Goal: Task Accomplishment & Management: Complete application form

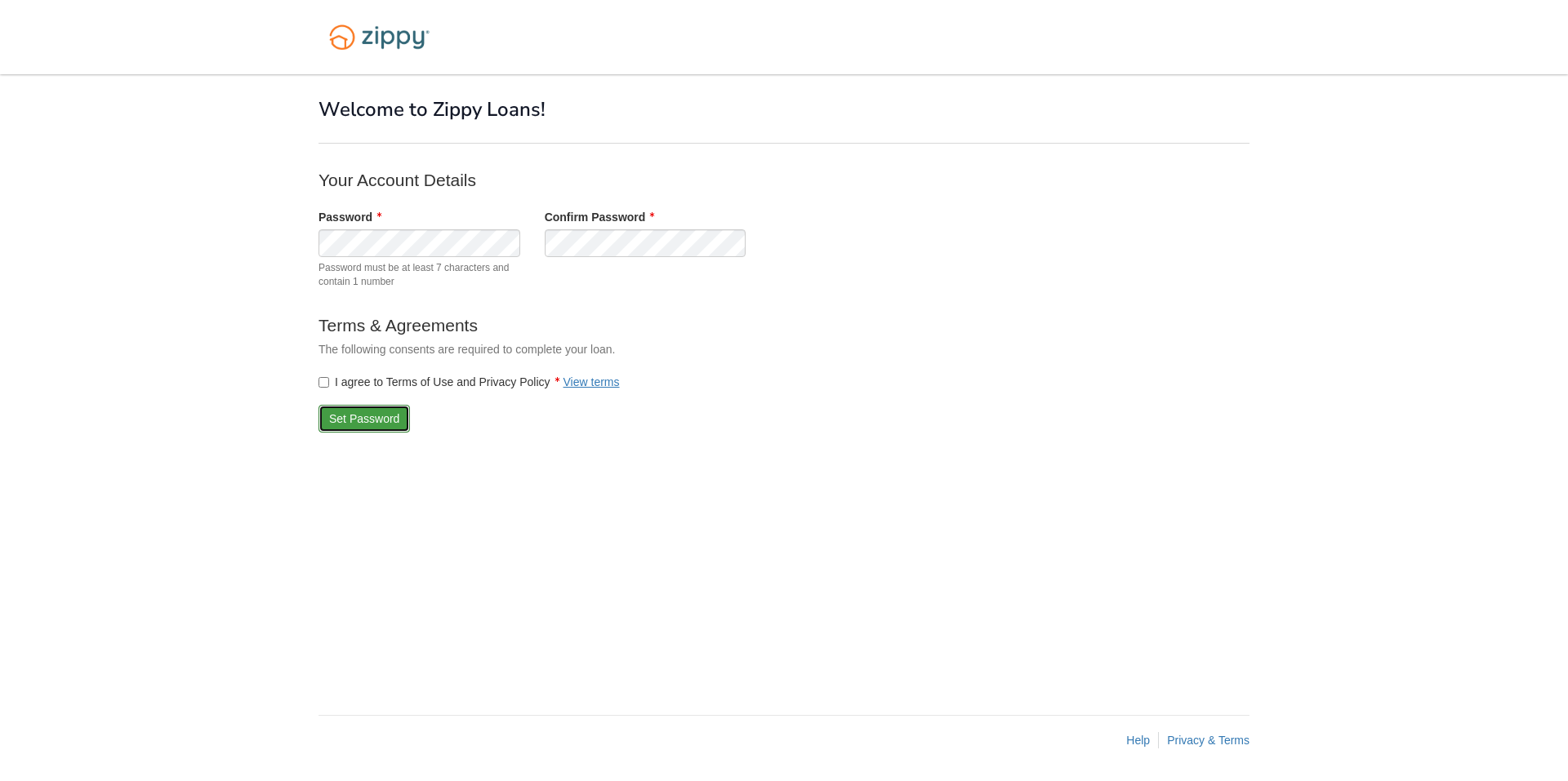
click at [359, 422] on button "Set Password" at bounding box center [364, 418] width 91 height 28
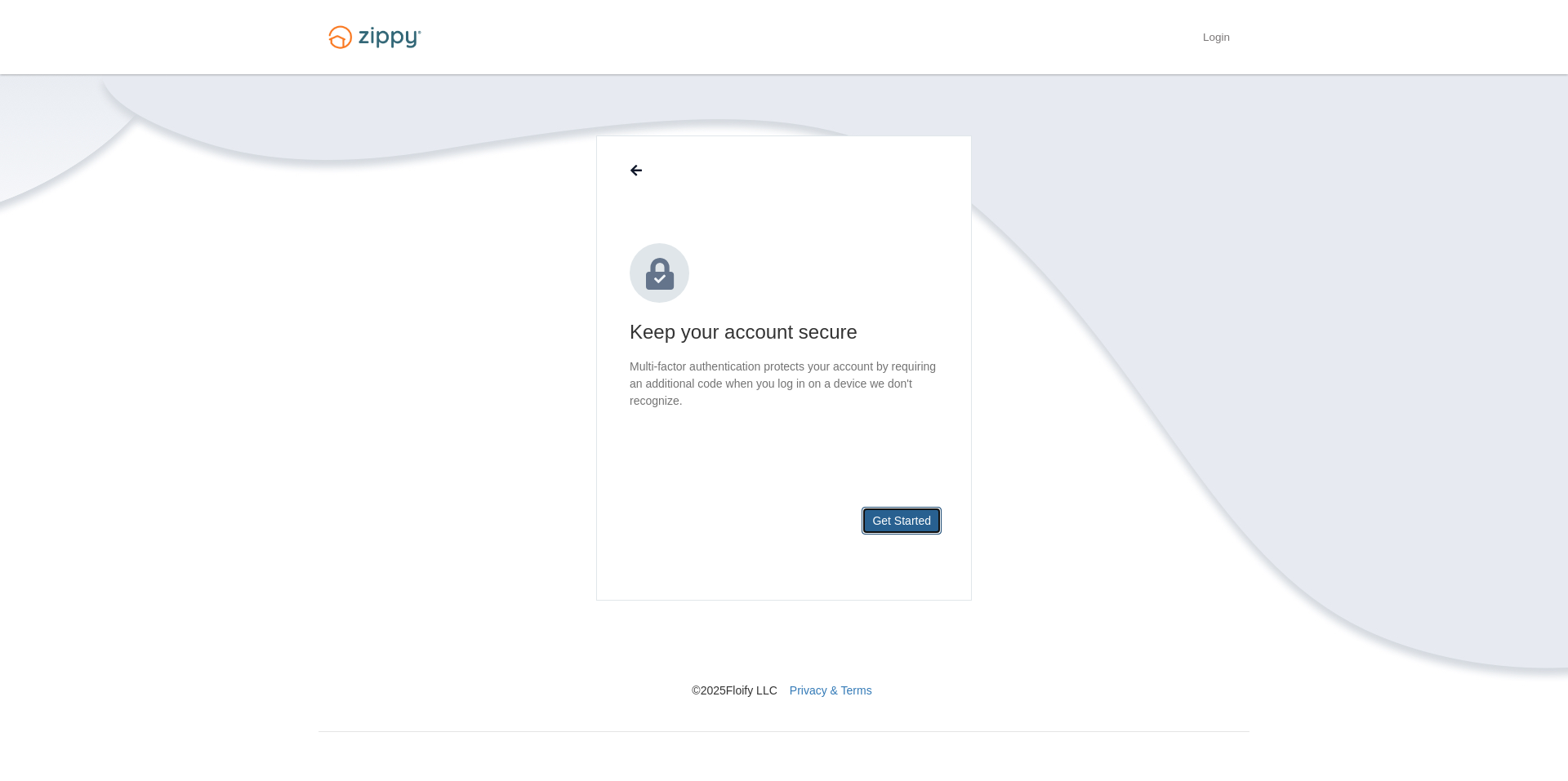
click at [892, 516] on button "Get Started" at bounding box center [901, 521] width 80 height 28
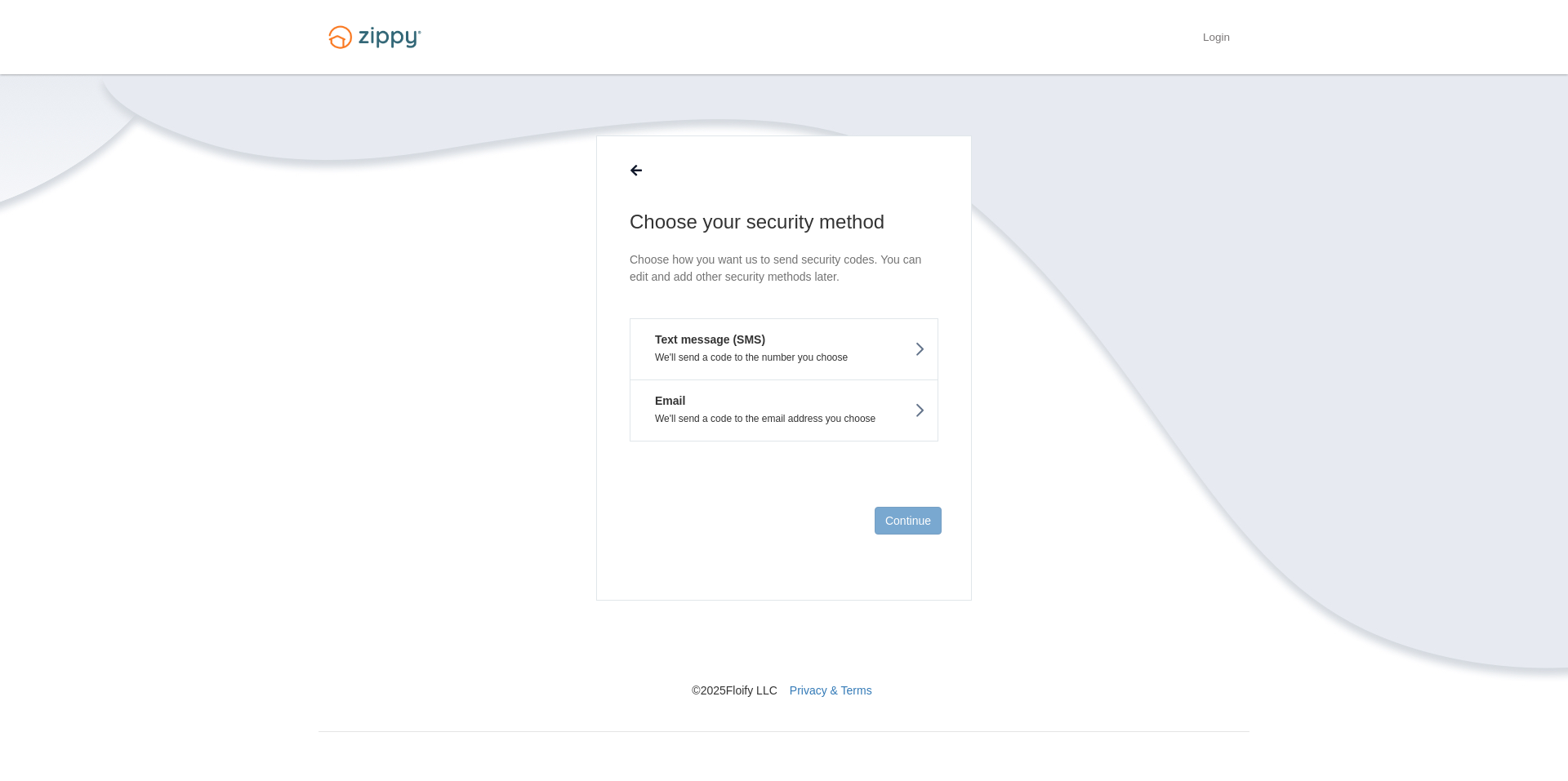
click at [830, 407] on button "Email We'll send a code to the email address you choose" at bounding box center [784, 410] width 309 height 62
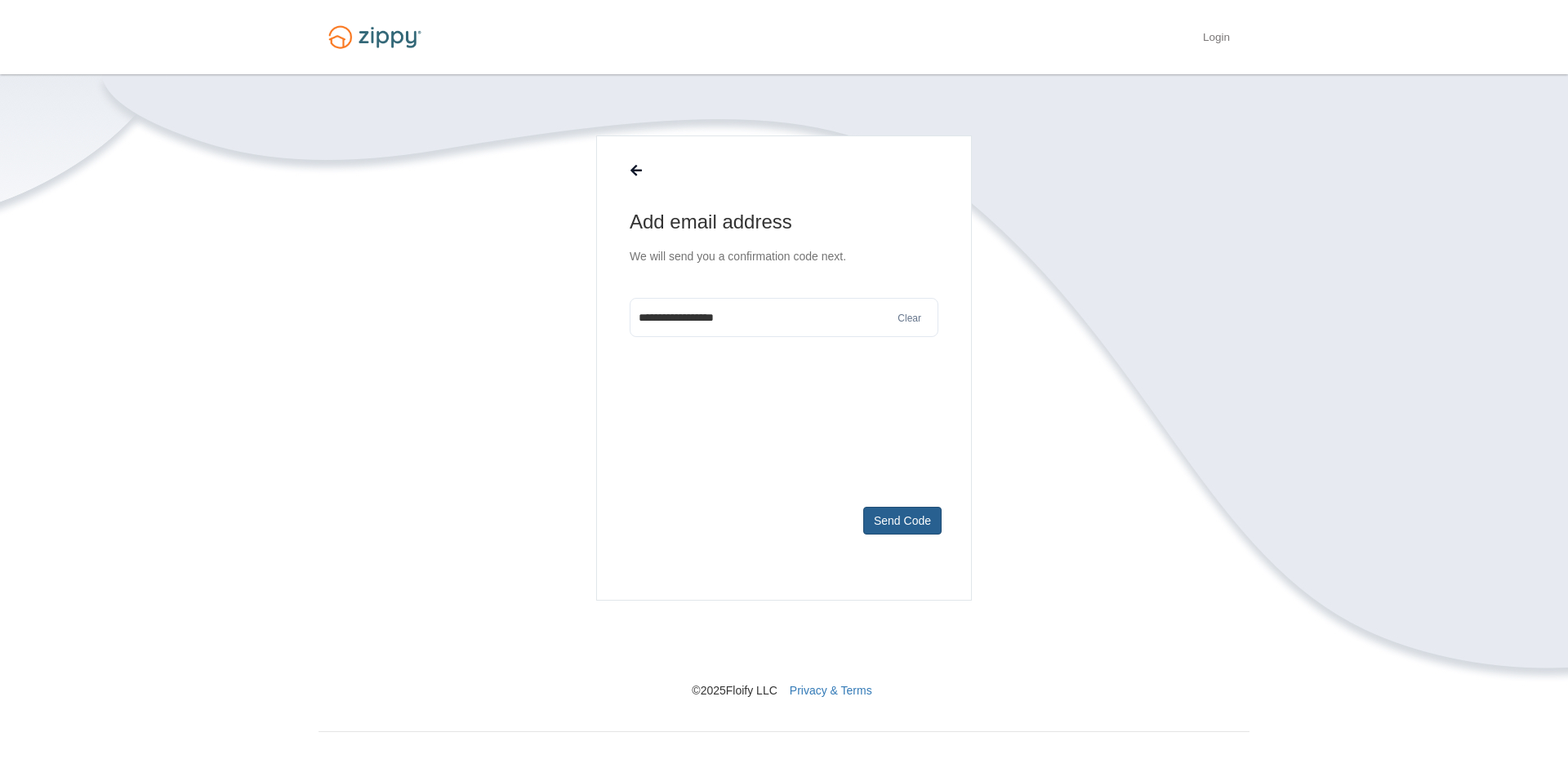
type input "**********"
click at [904, 521] on button "Send Code" at bounding box center [902, 521] width 78 height 28
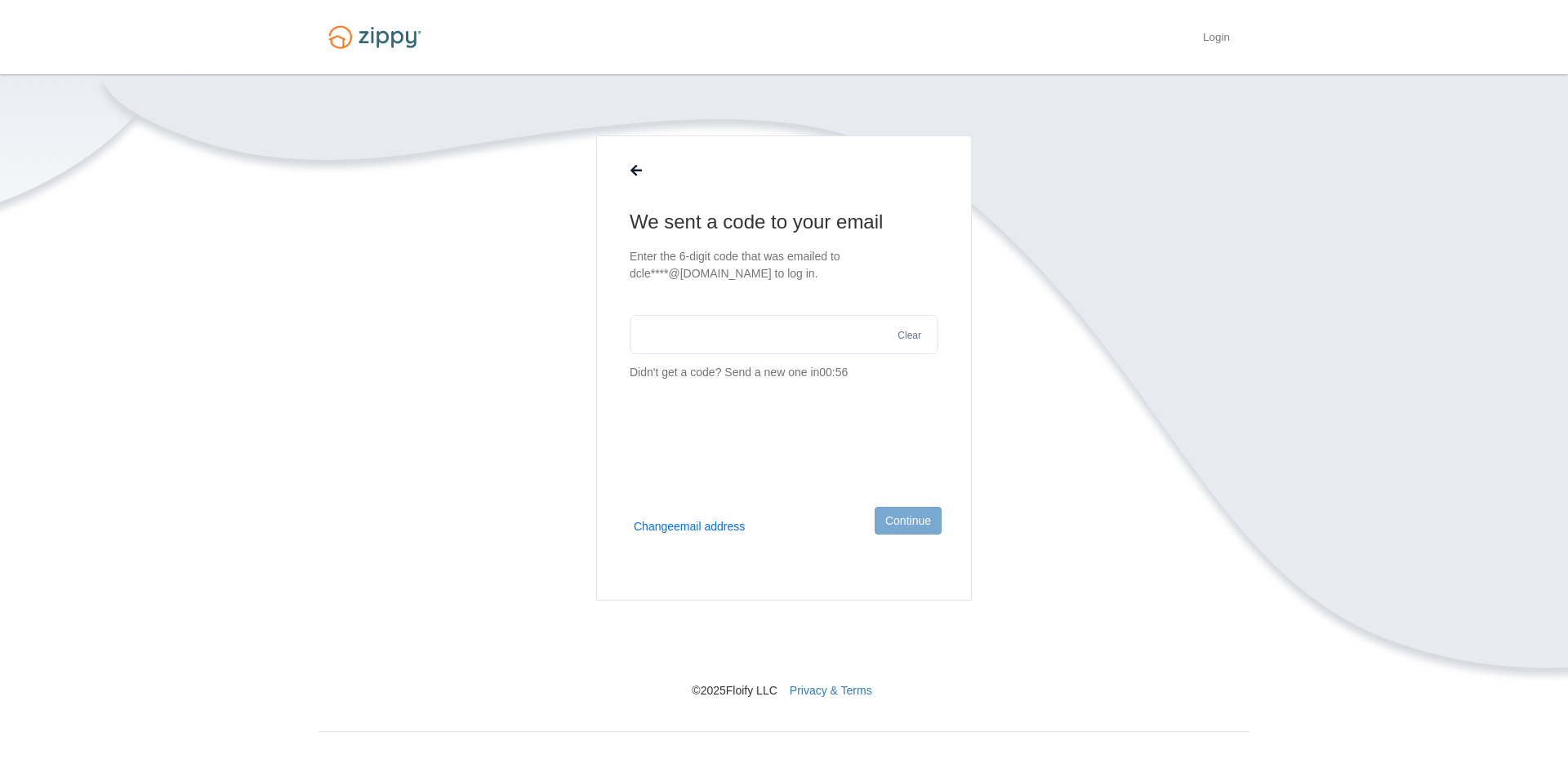
click at [701, 338] on input "text" at bounding box center [784, 334] width 309 height 39
click at [753, 382] on button "Send a new one" at bounding box center [765, 381] width 83 height 17
click at [727, 523] on button "Change email address" at bounding box center [690, 526] width 111 height 16
click at [718, 326] on input "text" at bounding box center [784, 318] width 309 height 39
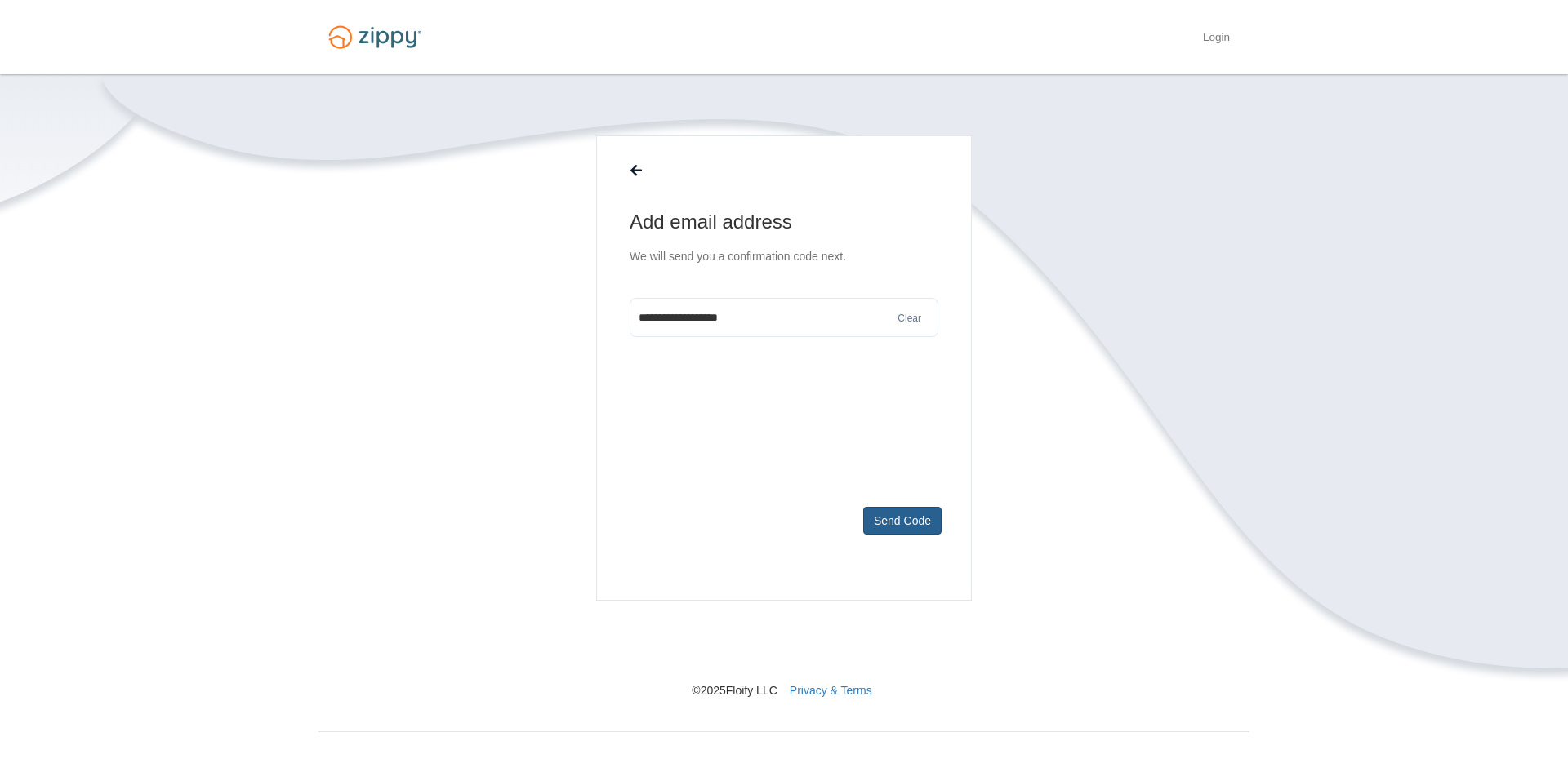
type input "**********"
click at [930, 522] on button "Send Code" at bounding box center [902, 521] width 78 height 28
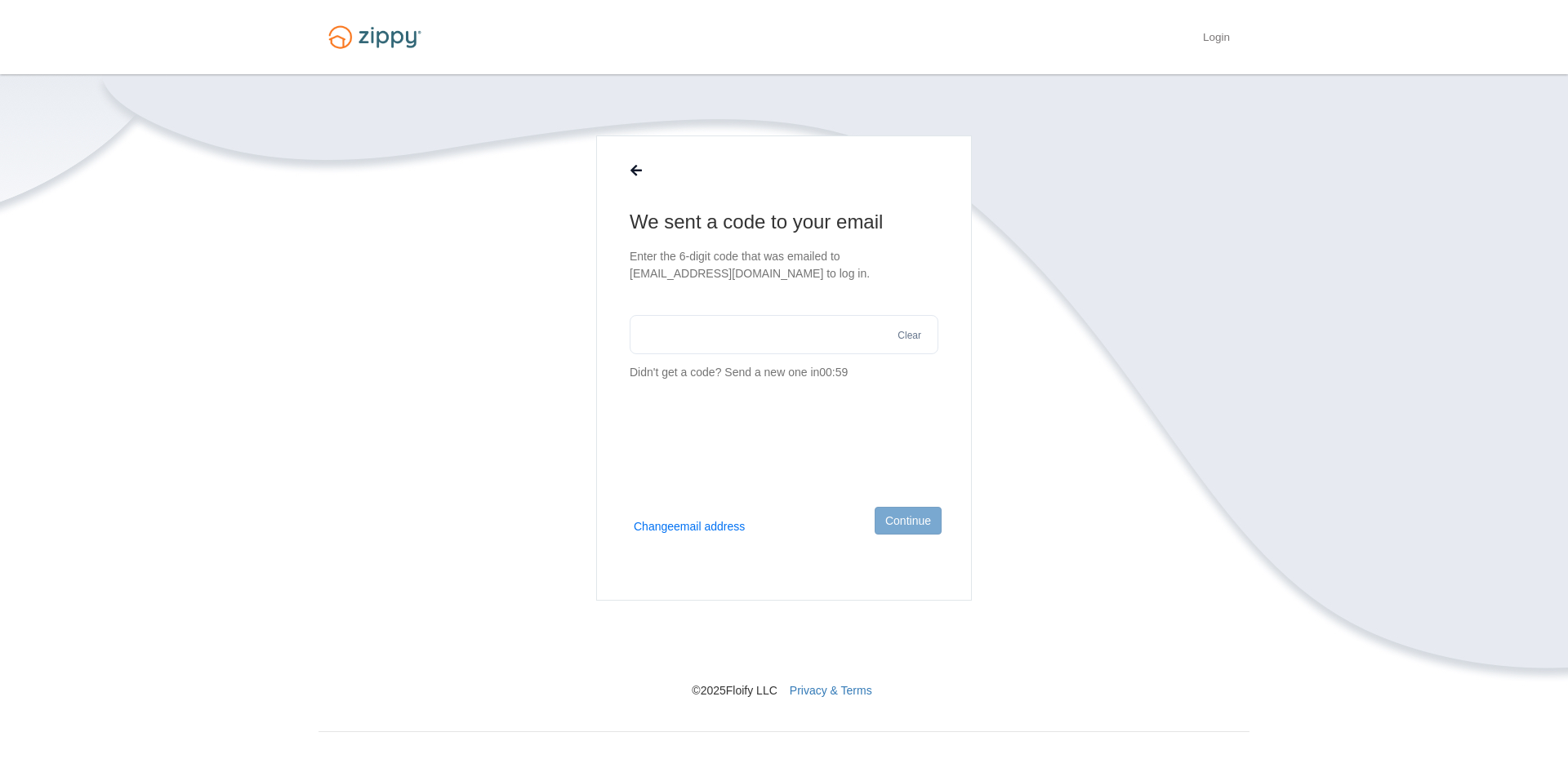
click at [800, 328] on input "text" at bounding box center [784, 334] width 309 height 39
click at [708, 526] on button "Change email address" at bounding box center [690, 526] width 111 height 16
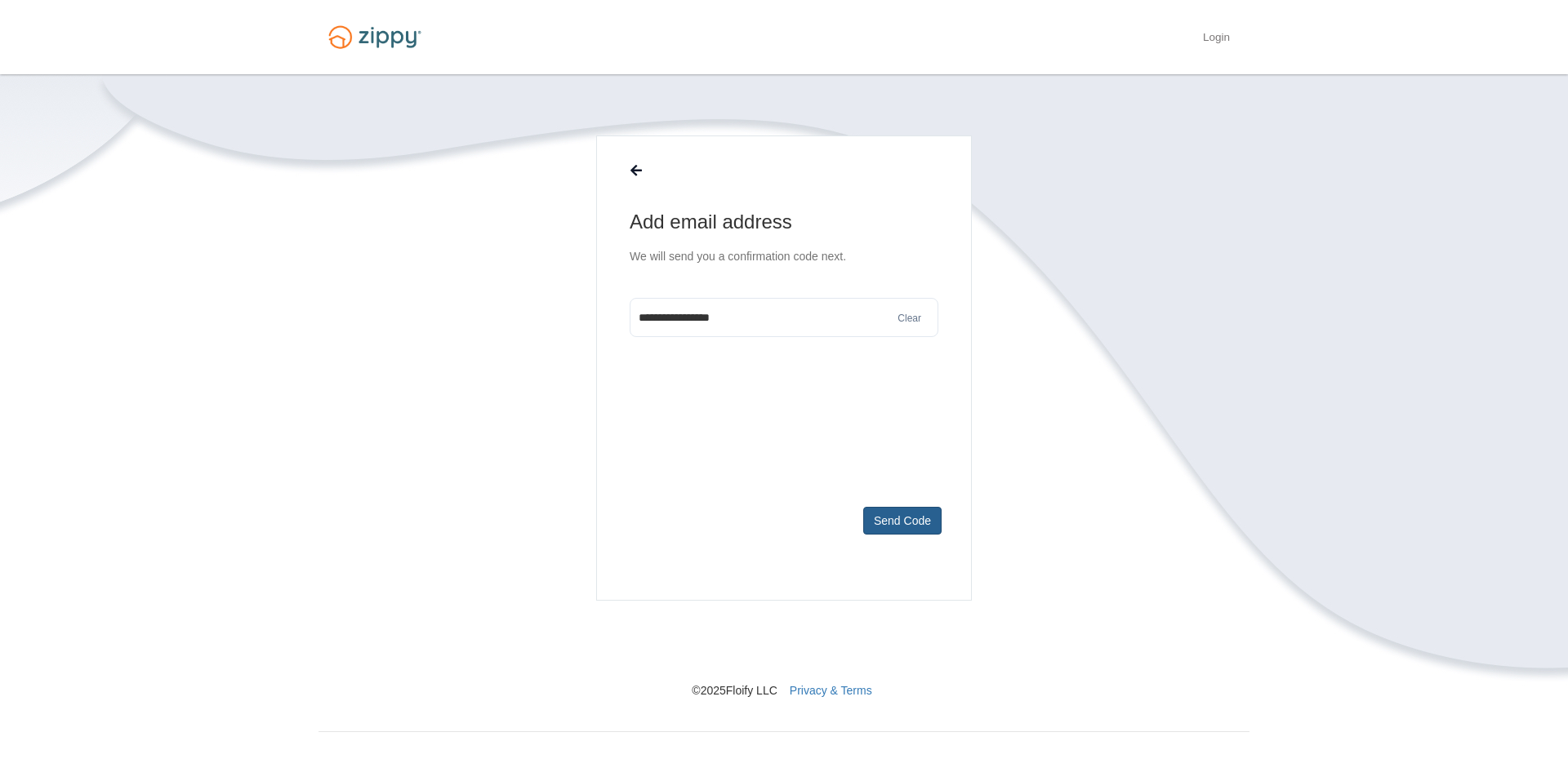
type input "**********"
click at [892, 521] on button "Send Code" at bounding box center [902, 521] width 78 height 28
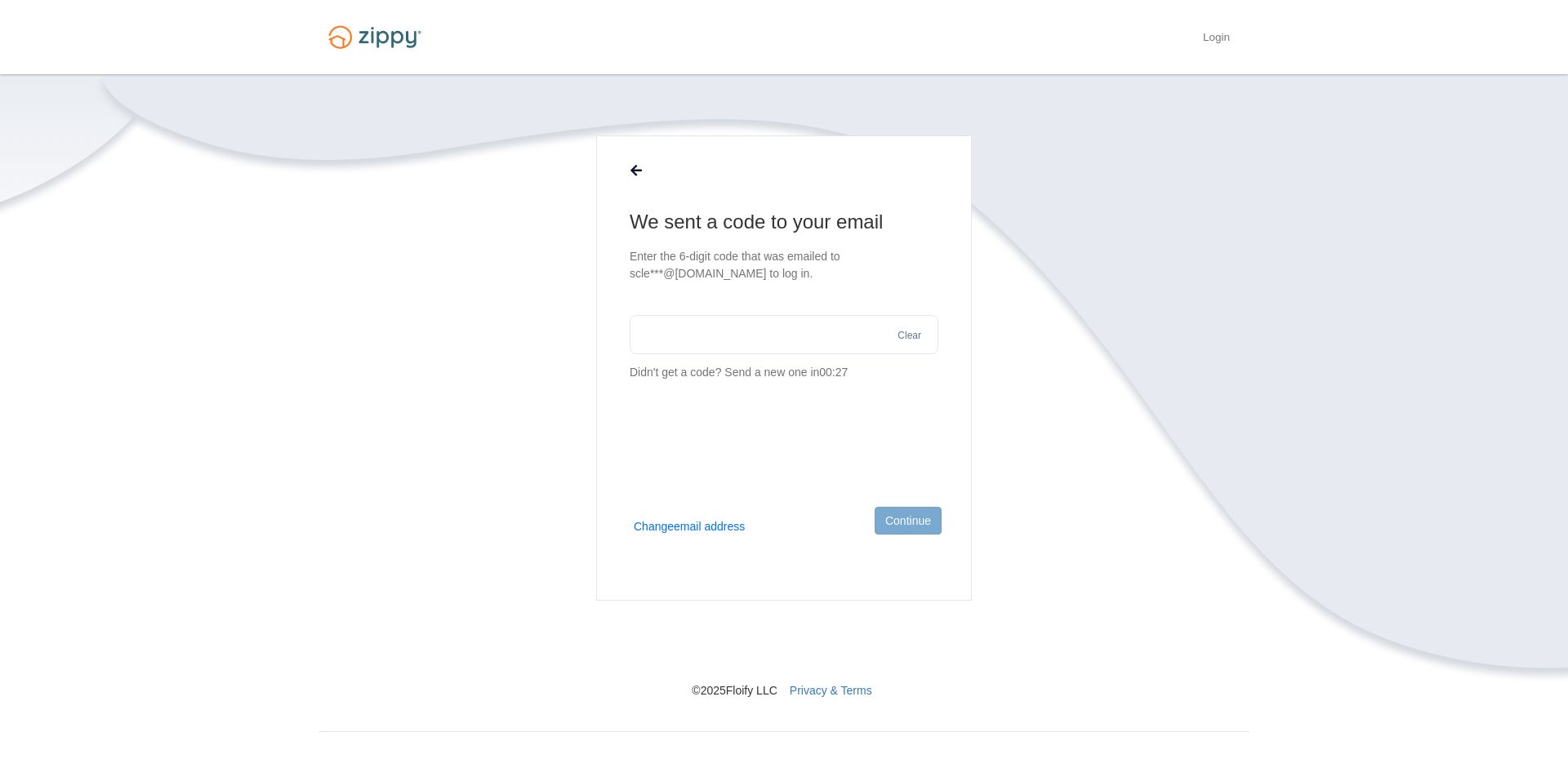
click at [807, 338] on input "text" at bounding box center [784, 334] width 309 height 39
type input "******"
click at [915, 519] on button "Continue" at bounding box center [907, 521] width 67 height 28
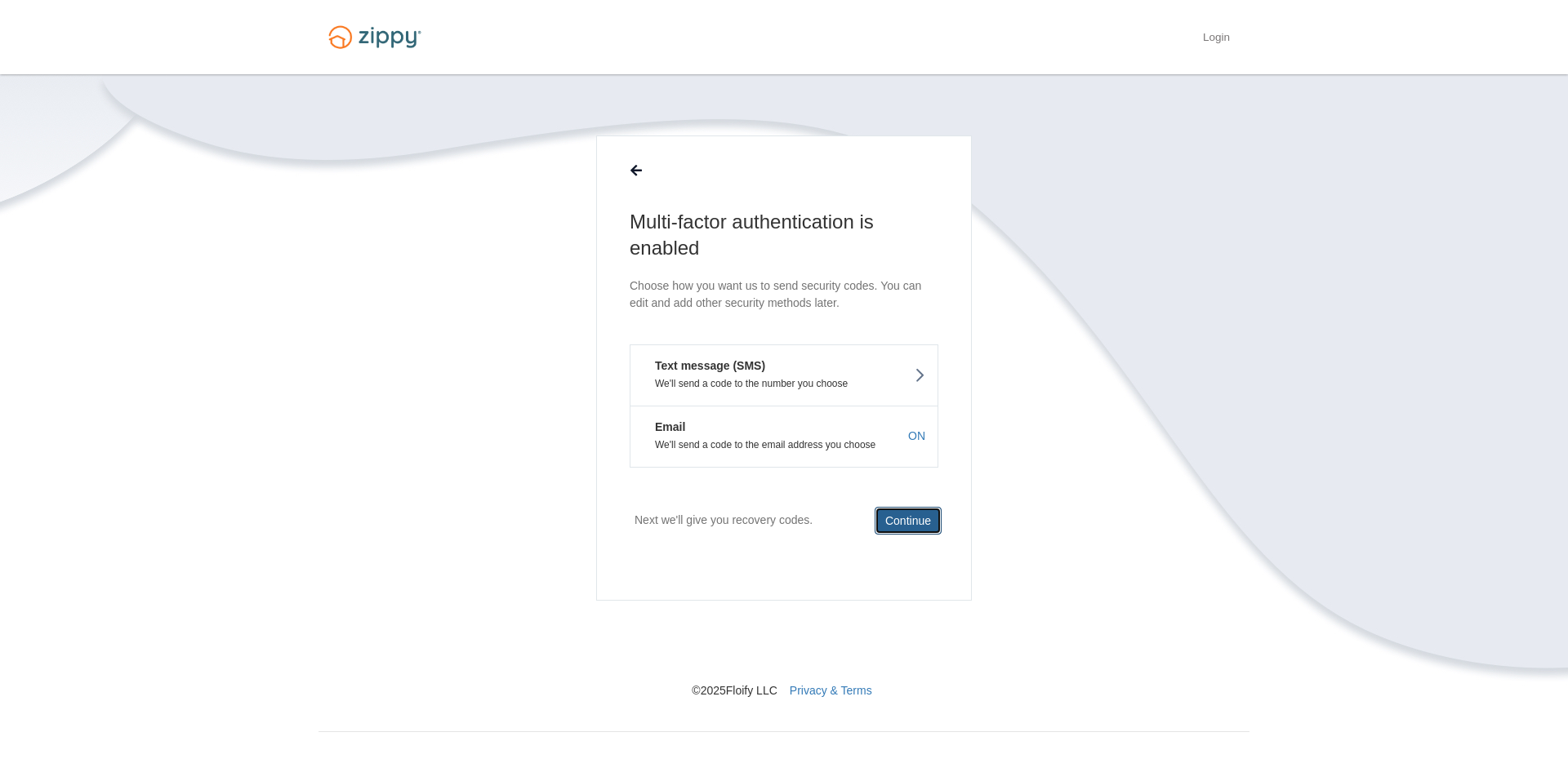
click at [915, 527] on button "Continue" at bounding box center [907, 521] width 67 height 28
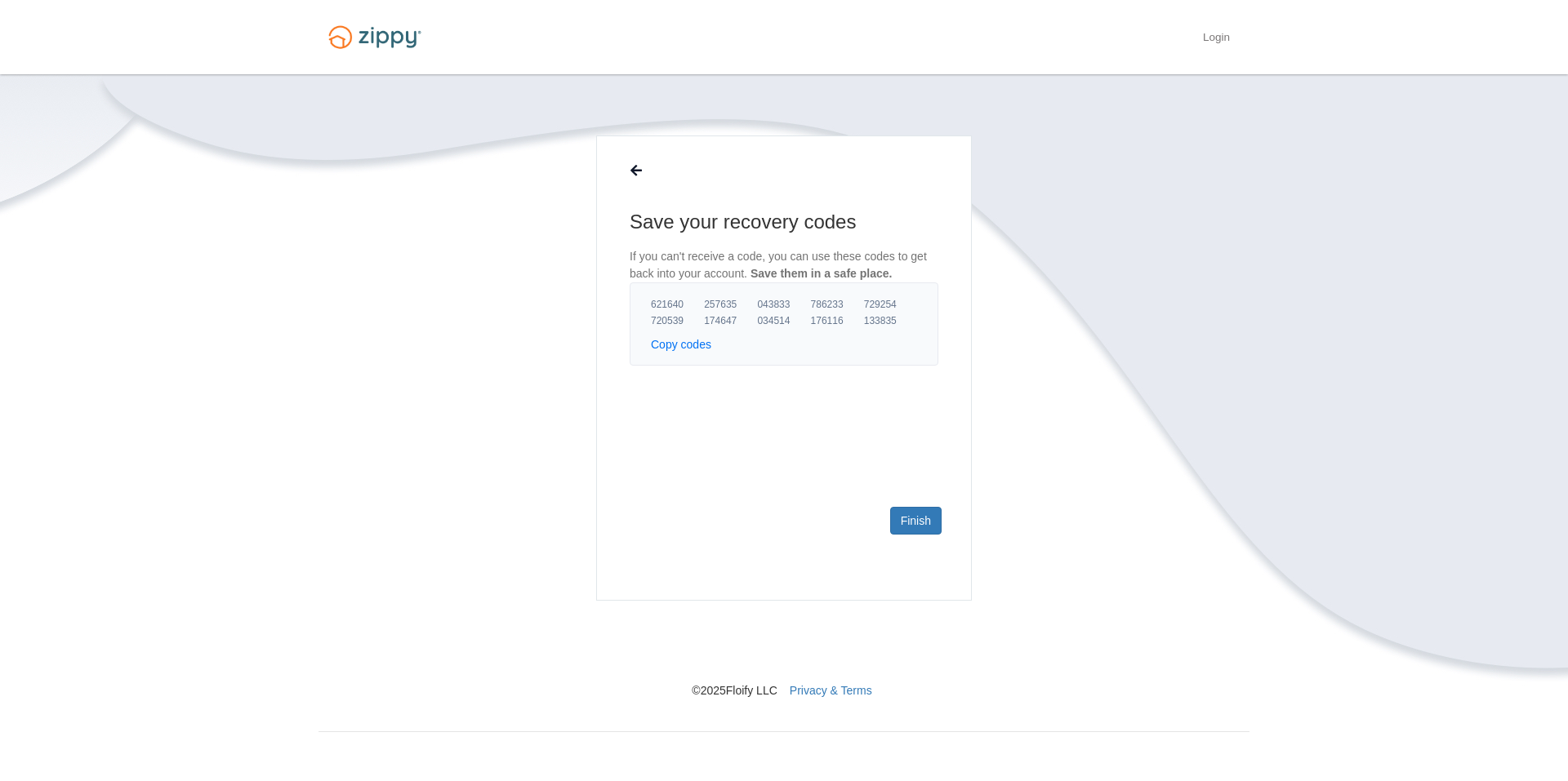
drag, startPoint x: 914, startPoint y: 550, endPoint x: 814, endPoint y: 537, distance: 100.8
click at [814, 537] on footer "Finish" at bounding box center [784, 547] width 374 height 106
click at [915, 525] on link "Finish" at bounding box center [916, 521] width 51 height 28
